Goal: Information Seeking & Learning: Learn about a topic

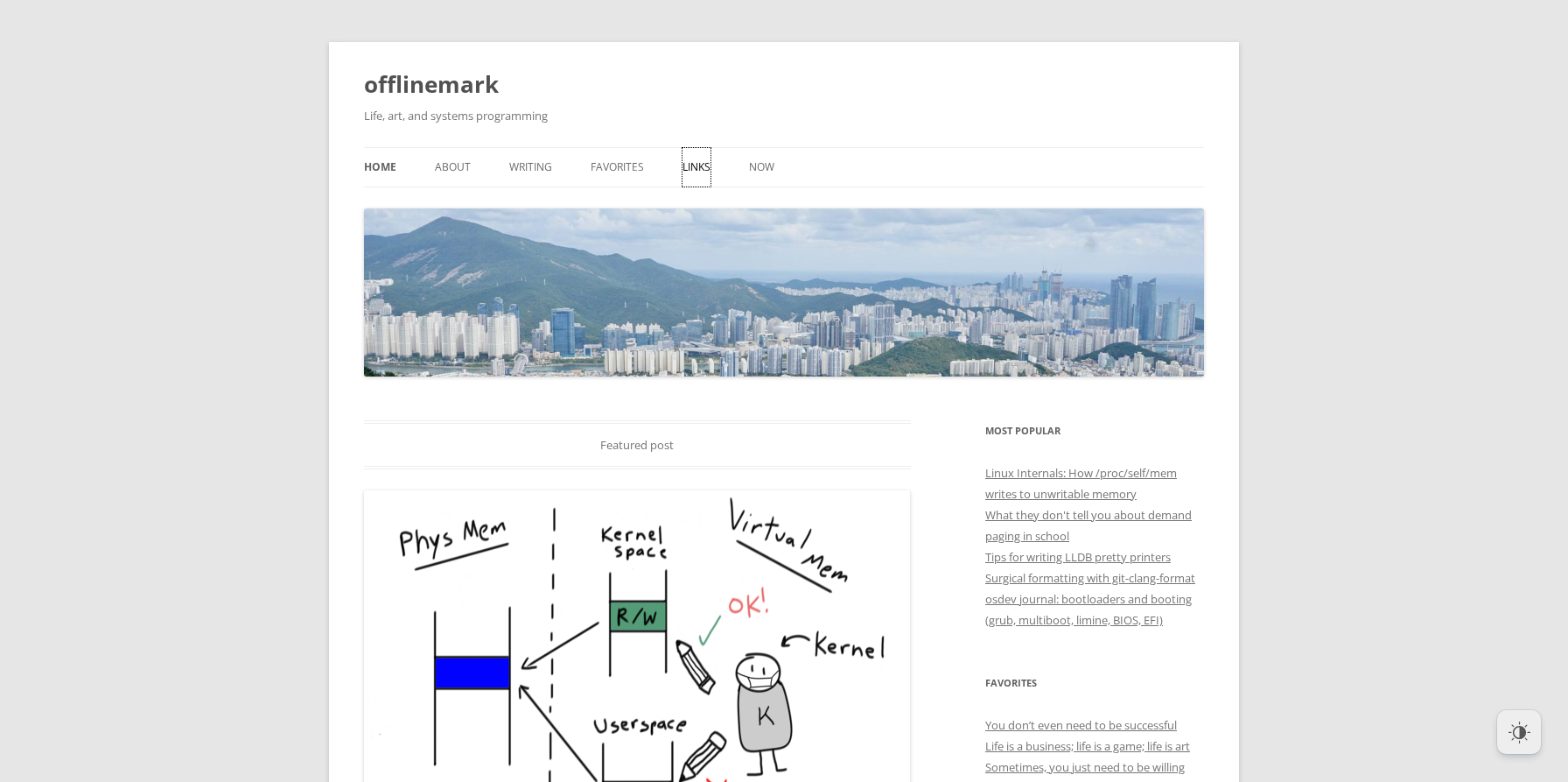
click at [706, 175] on link "Links" at bounding box center [696, 167] width 28 height 38
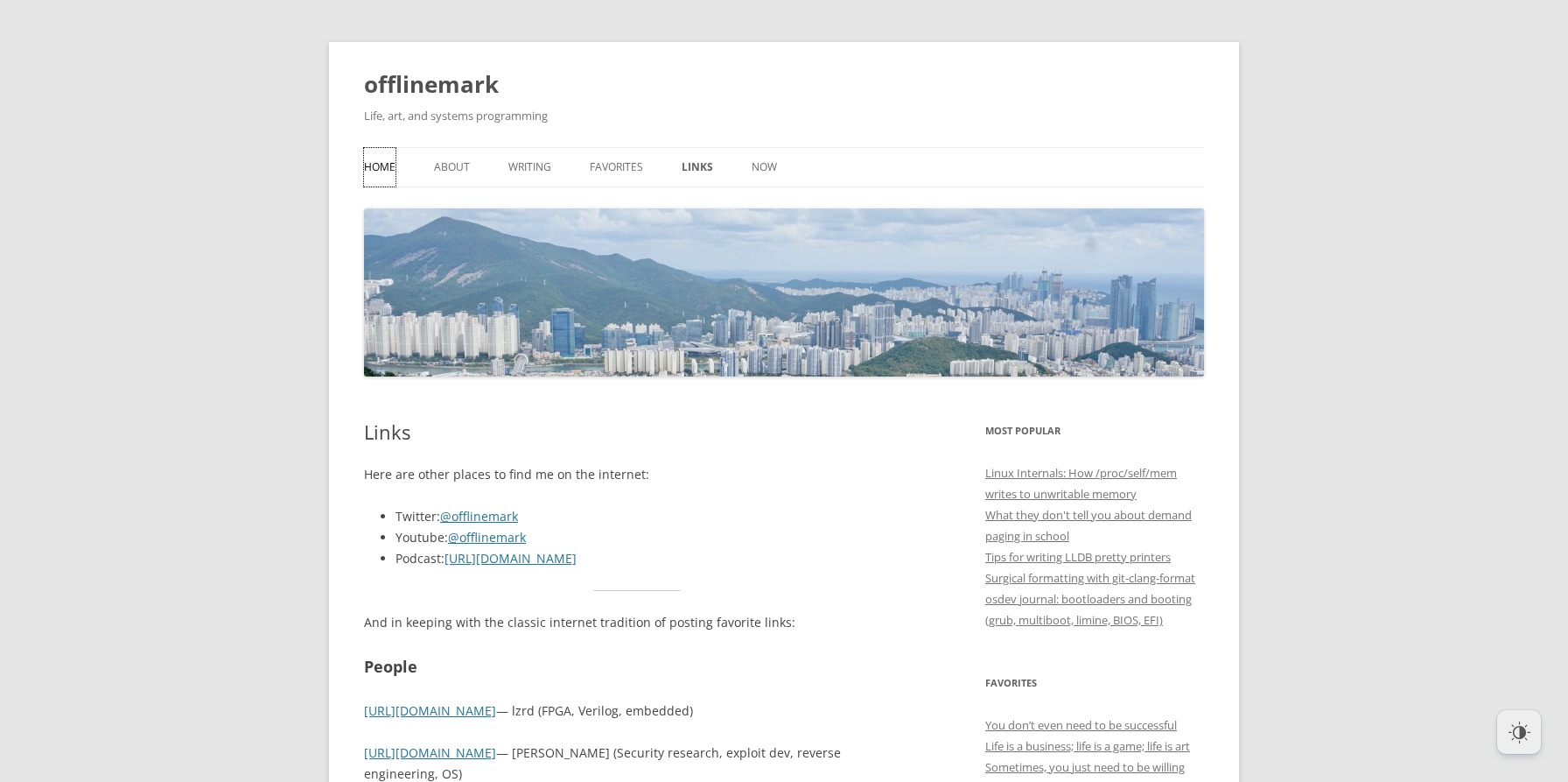
click at [390, 170] on link "Home" at bounding box center [379, 167] width 31 height 38
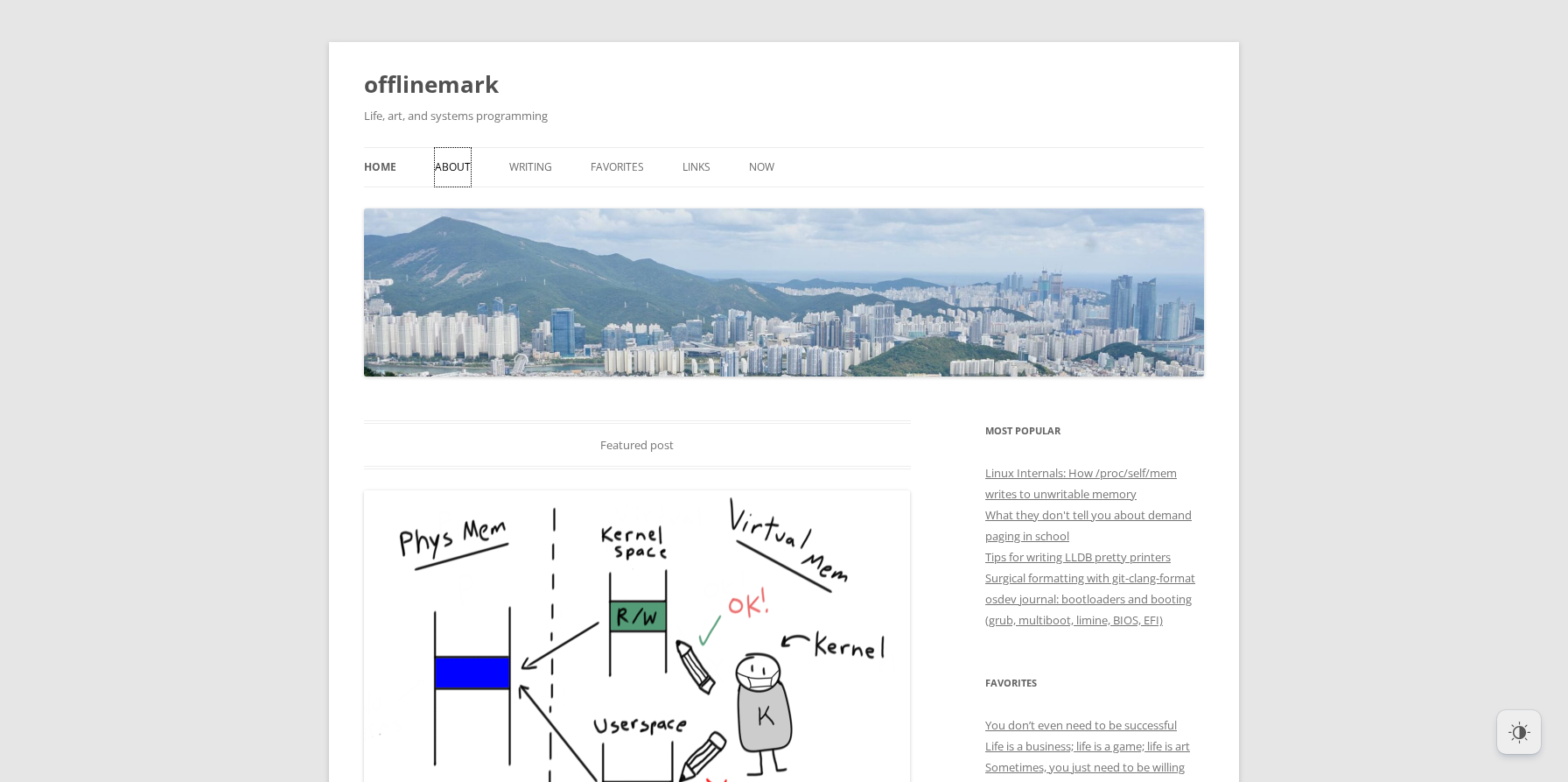
click at [455, 167] on link "About" at bounding box center [453, 167] width 36 height 38
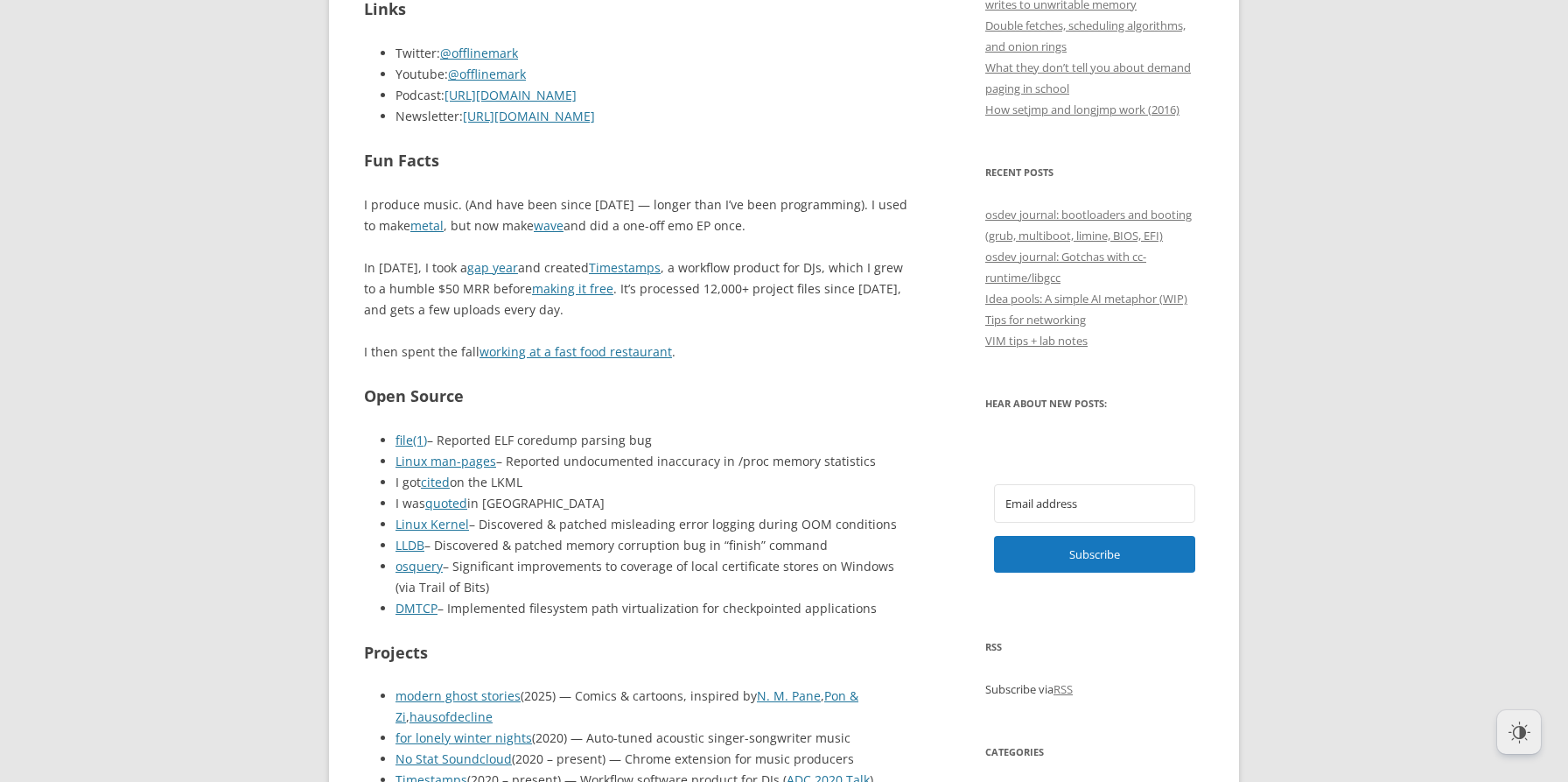
scroll to position [831, 0]
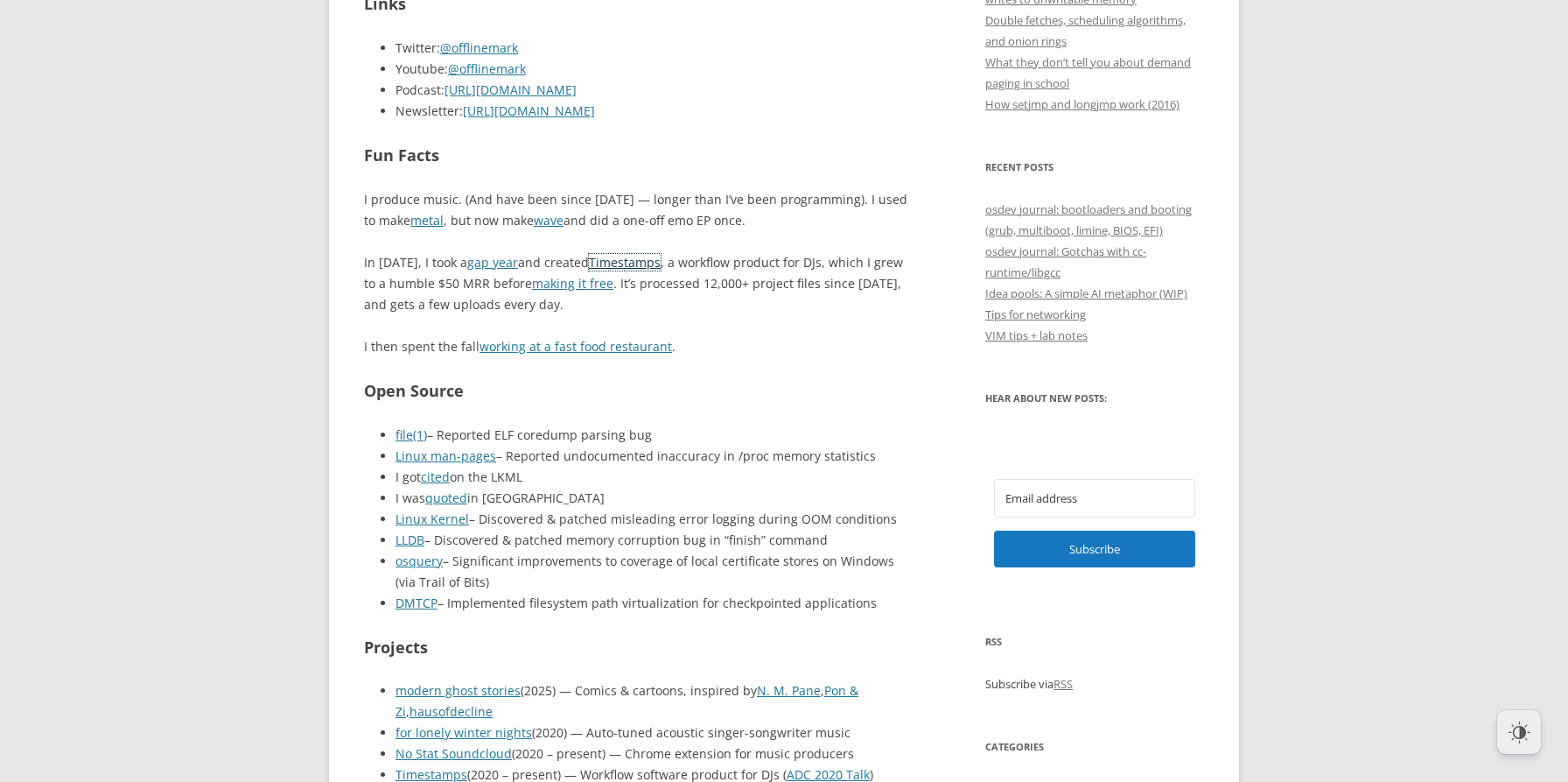
click at [619, 265] on link "Timestamps" at bounding box center [625, 262] width 72 height 17
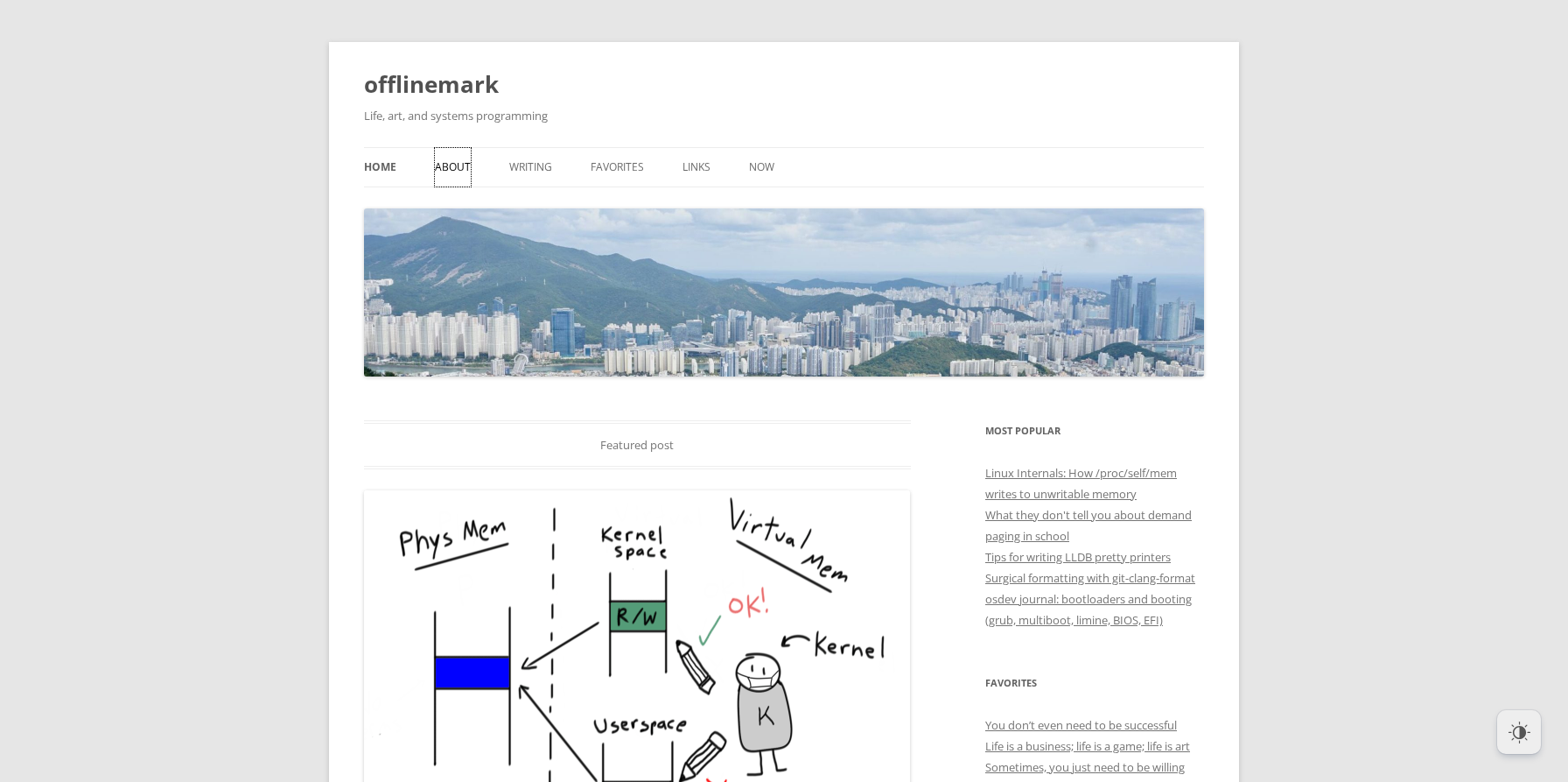
click at [444, 173] on link "About" at bounding box center [453, 167] width 36 height 38
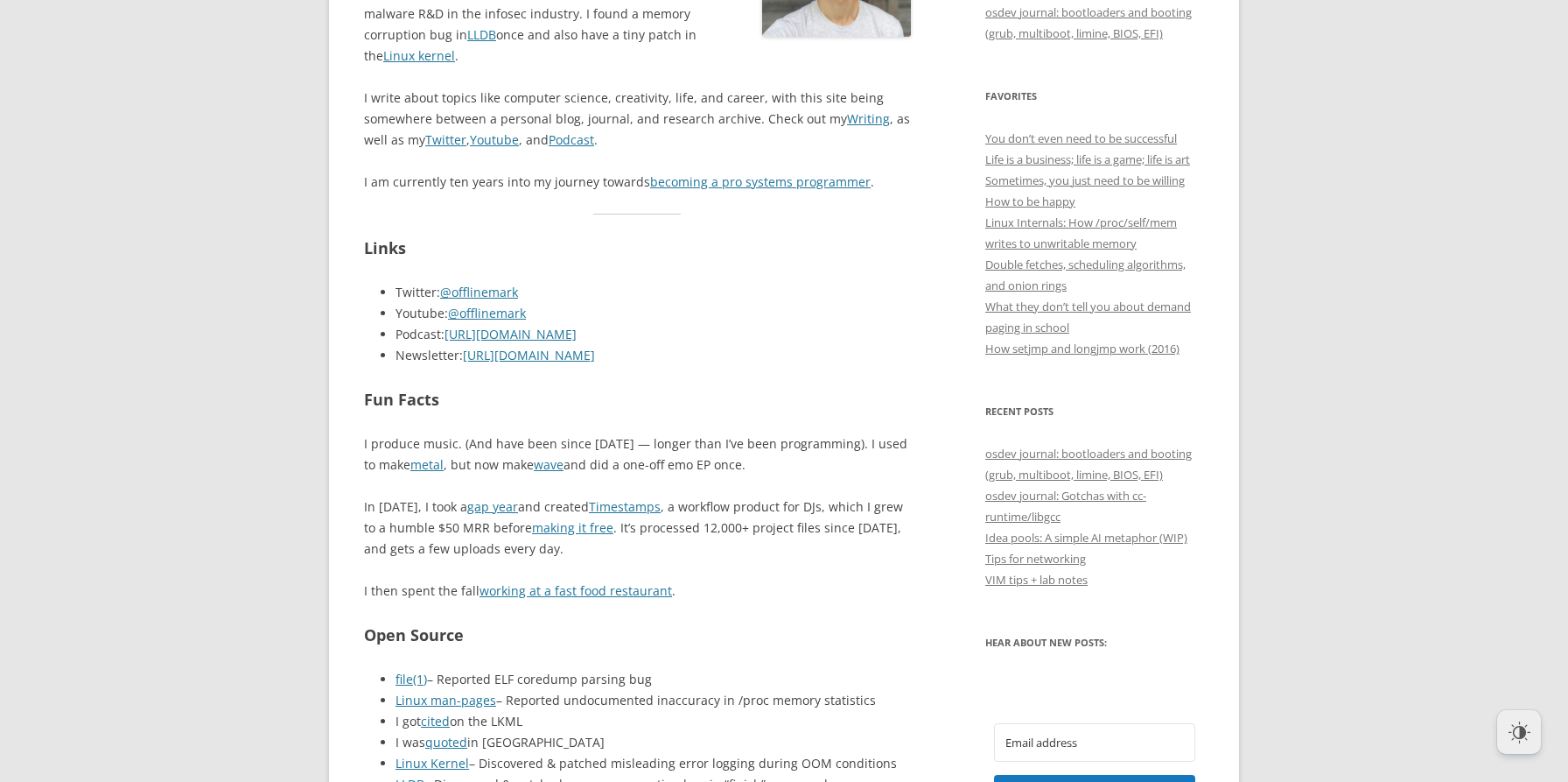
scroll to position [615, 0]
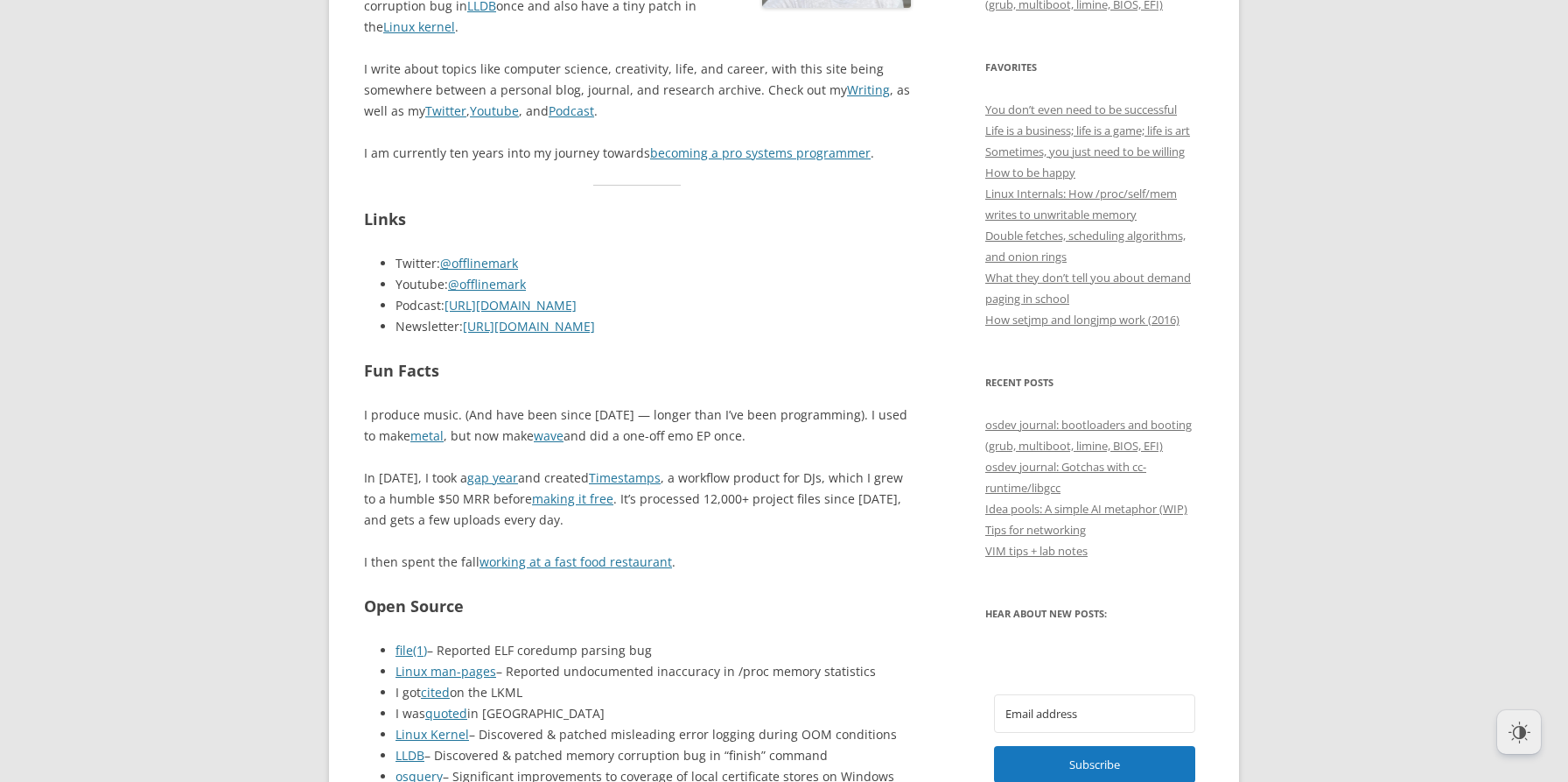
click at [453, 501] on p "In [DATE], I took a gap year and created Timestamps , a workflow product for DJ…" at bounding box center [638, 499] width 547 height 63
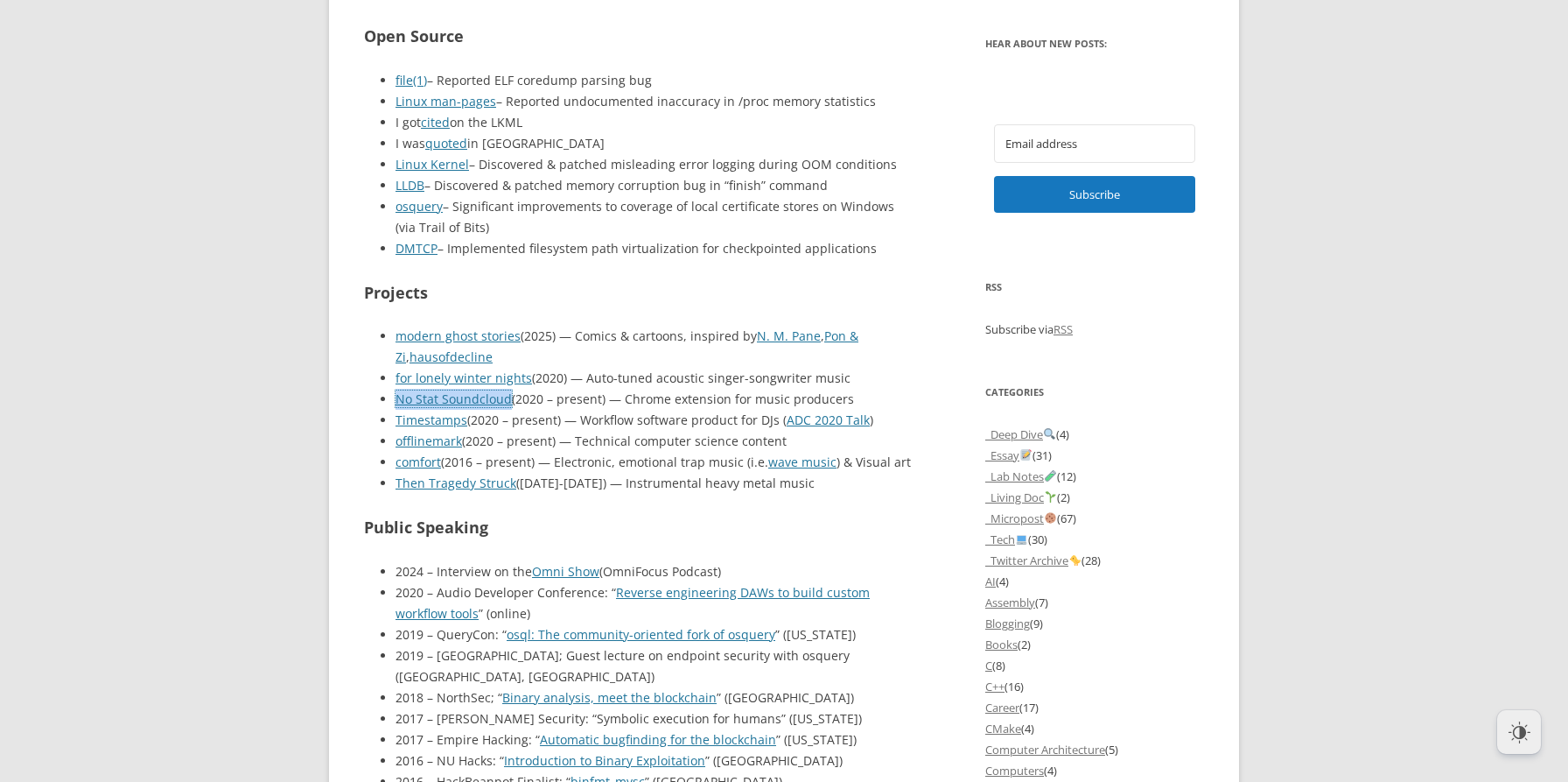
scroll to position [1432, 0]
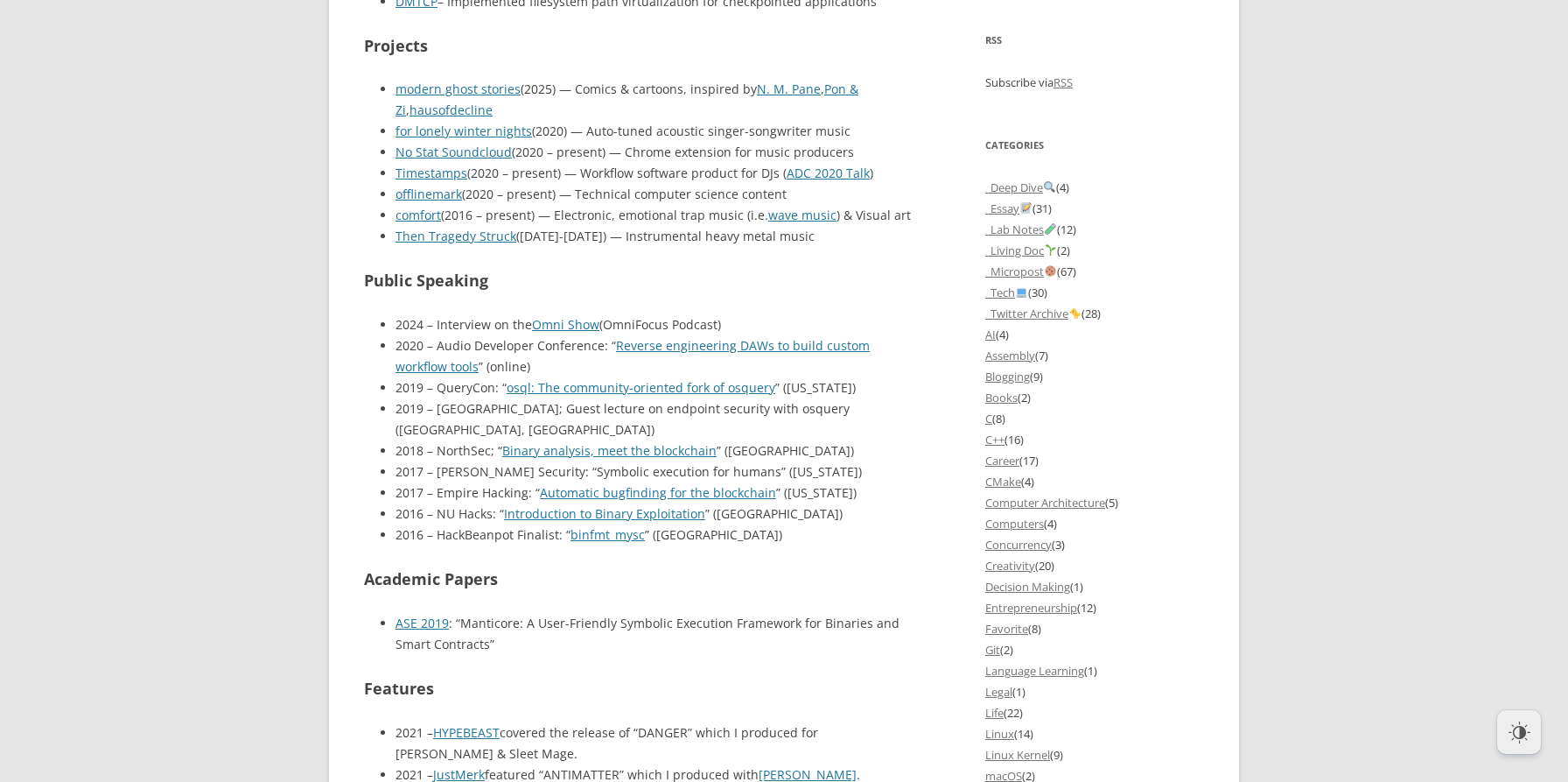
click at [904, 400] on li "2019 – [GEOGRAPHIC_DATA]; Guest lecture on endpoint security with osquery ([GEO…" at bounding box center [653, 419] width 516 height 42
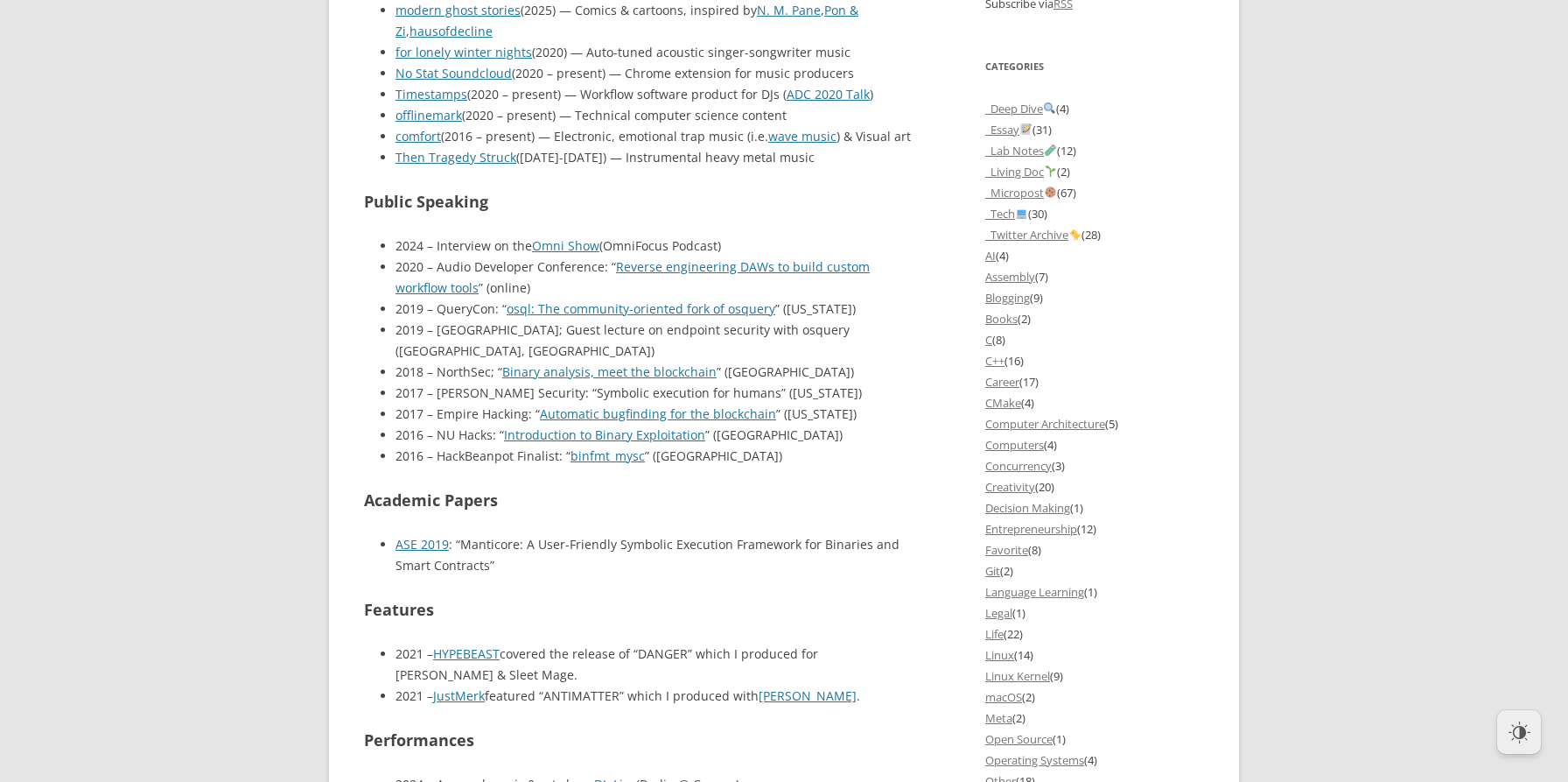
scroll to position [1536, 0]
